Goal: Check status: Check status

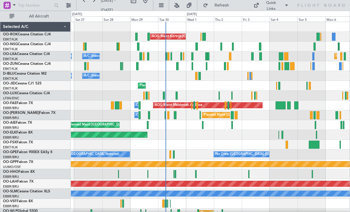
click at [168, 56] on div at bounding box center [169, 56] width 2 height 8
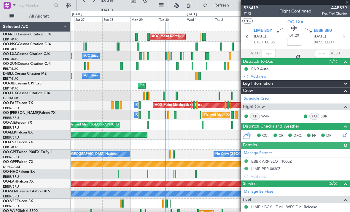
click at [348, 4] on span at bounding box center [347, 2] width 6 height 5
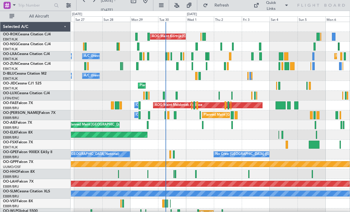
click at [279, 86] on div at bounding box center [279, 86] width 2 height 8
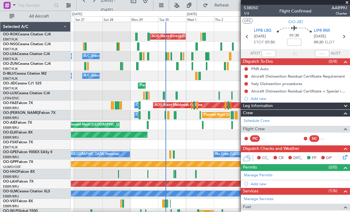
click at [347, 4] on span at bounding box center [347, 2] width 6 height 5
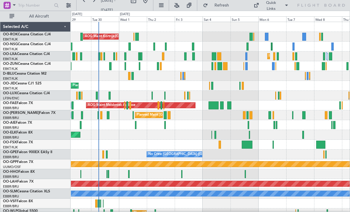
click at [212, 86] on div at bounding box center [212, 86] width 2 height 8
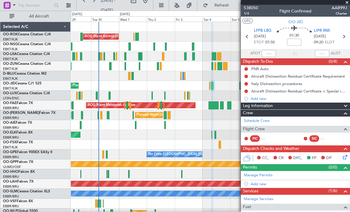
click at [348, 2] on span at bounding box center [347, 2] width 6 height 5
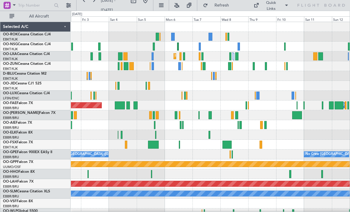
click at [225, 3] on span "Refresh" at bounding box center [221, 5] width 25 height 4
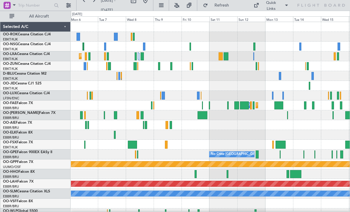
click at [254, 56] on div at bounding box center [253, 56] width 1 height 8
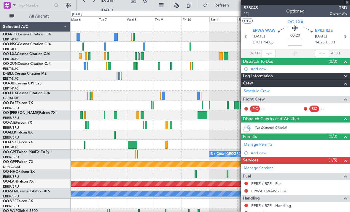
click at [346, 4] on span at bounding box center [347, 2] width 6 height 5
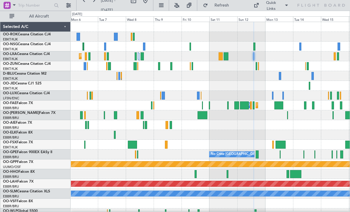
type input "0"
click at [225, 57] on div at bounding box center [226, 56] width 5 height 8
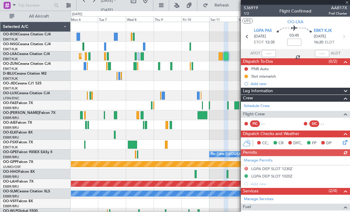
click at [347, 3] on div at bounding box center [295, 2] width 109 height 5
click at [347, 4] on span at bounding box center [347, 2] width 6 height 5
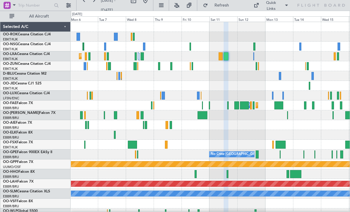
type input "0"
